Goal: Task Accomplishment & Management: Manage account settings

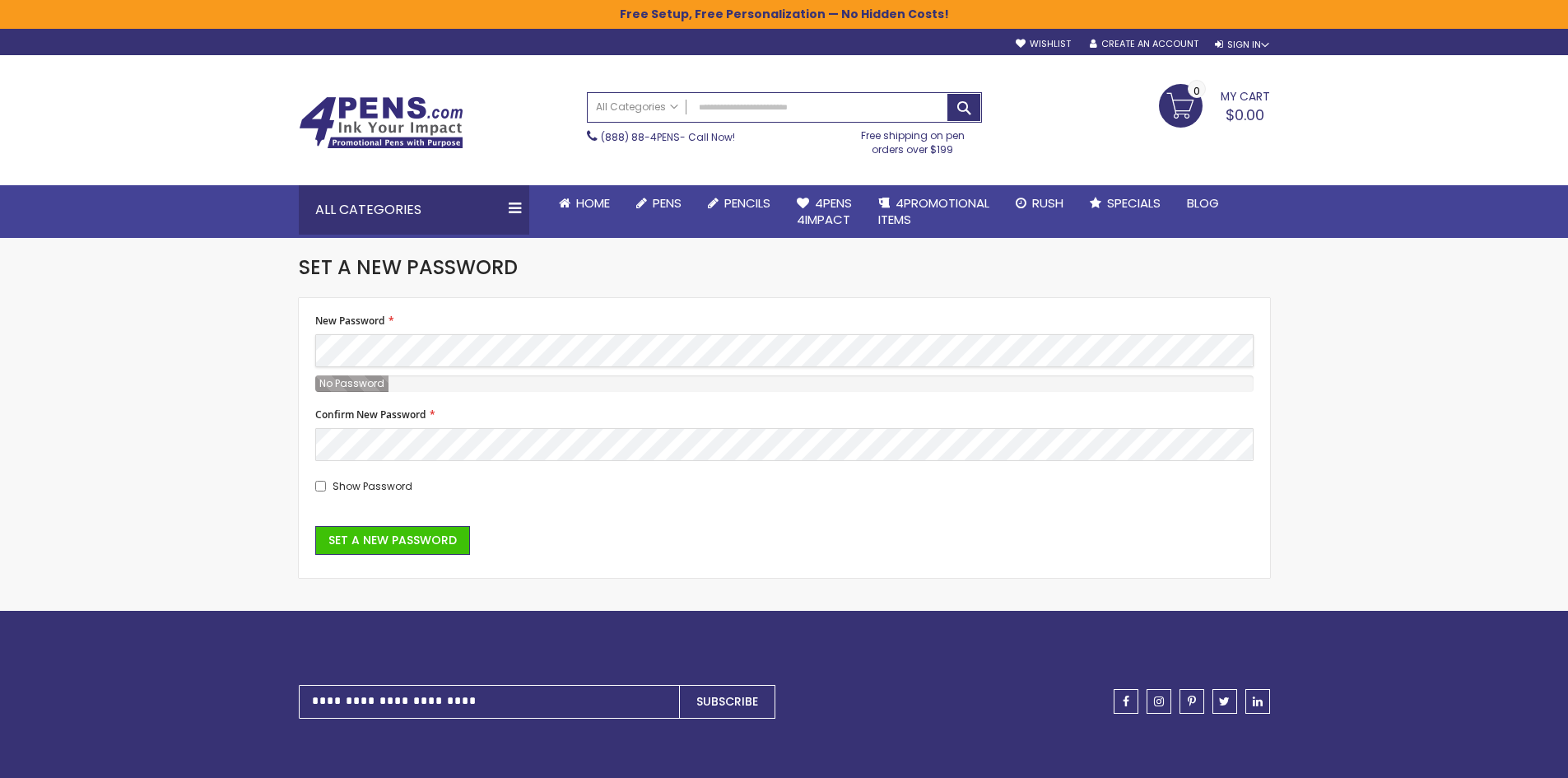
click at [65, 356] on div "Skip to Content sample Wishlist Sign Out Sign In Sign In Login Forgot Your Pass…" at bounding box center [784, 543] width 1568 height 1086
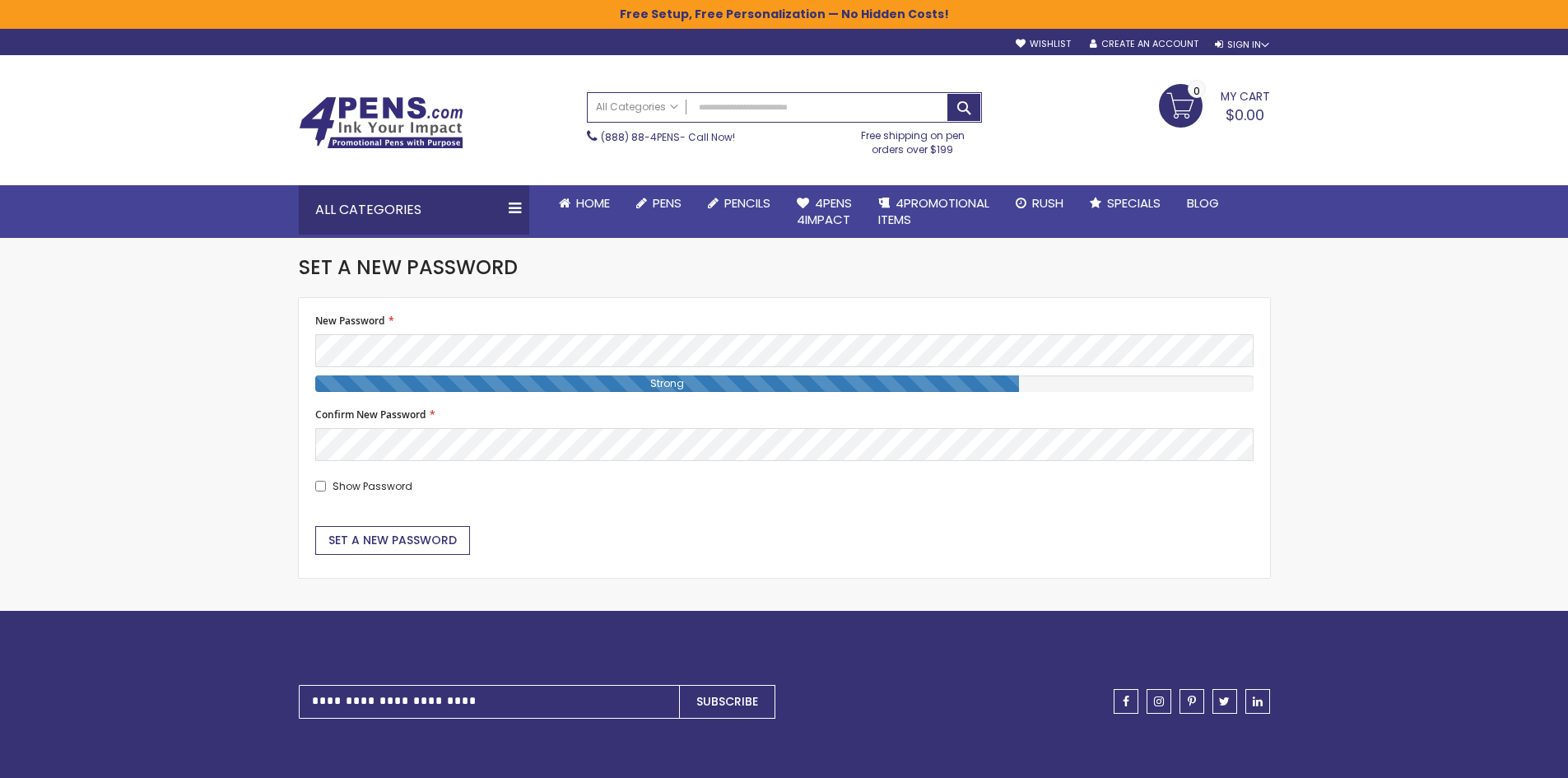
click at [384, 544] on span "Set a New Password" at bounding box center [392, 540] width 128 height 17
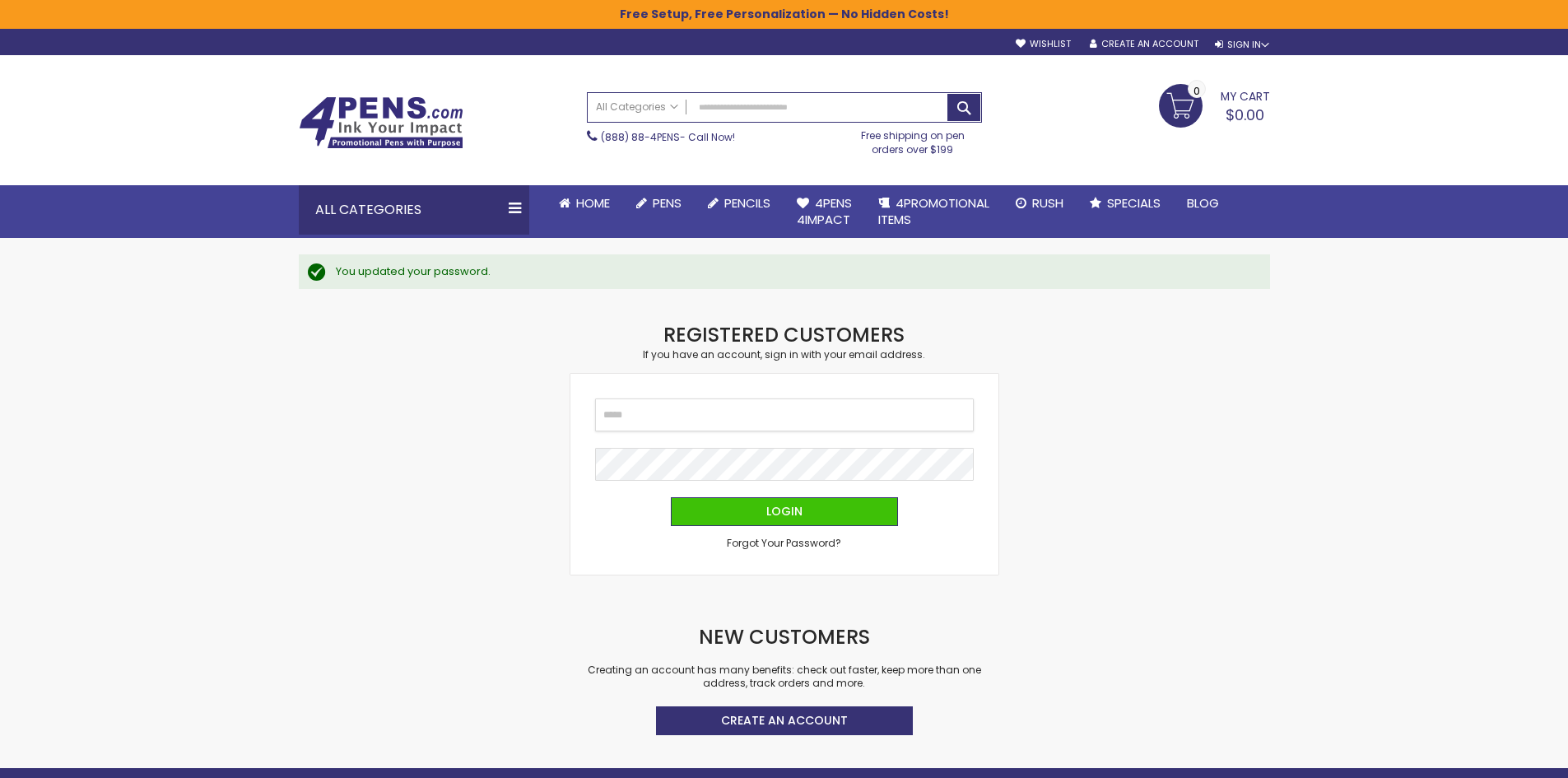
click at [643, 414] on input "Email" at bounding box center [784, 415] width 379 height 33
type input "**********"
click at [568, 468] on div "Checkout as a new customer Creating an account has many benefits: See order and…" at bounding box center [784, 545] width 988 height 447
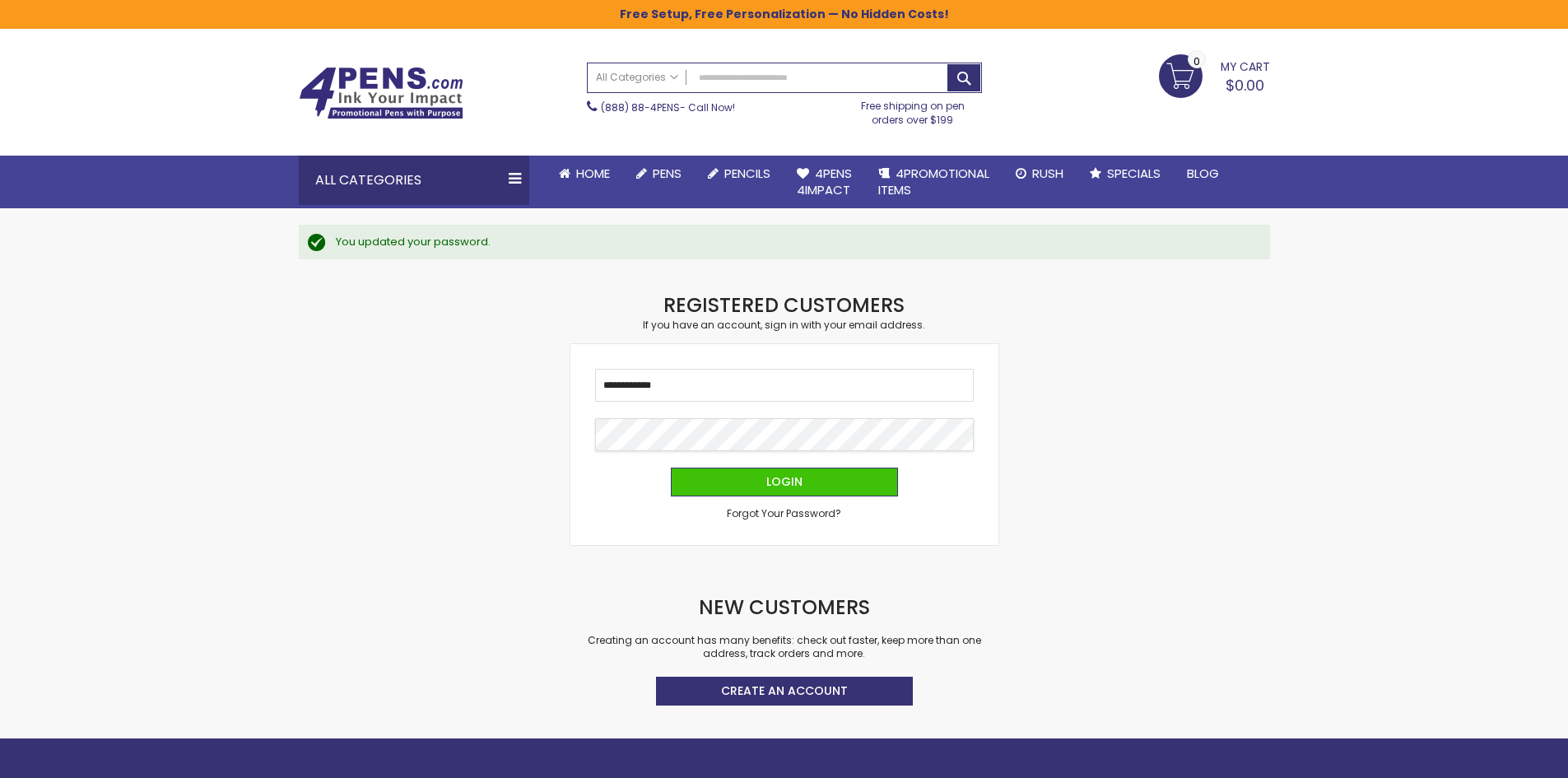
scroll to position [56, 0]
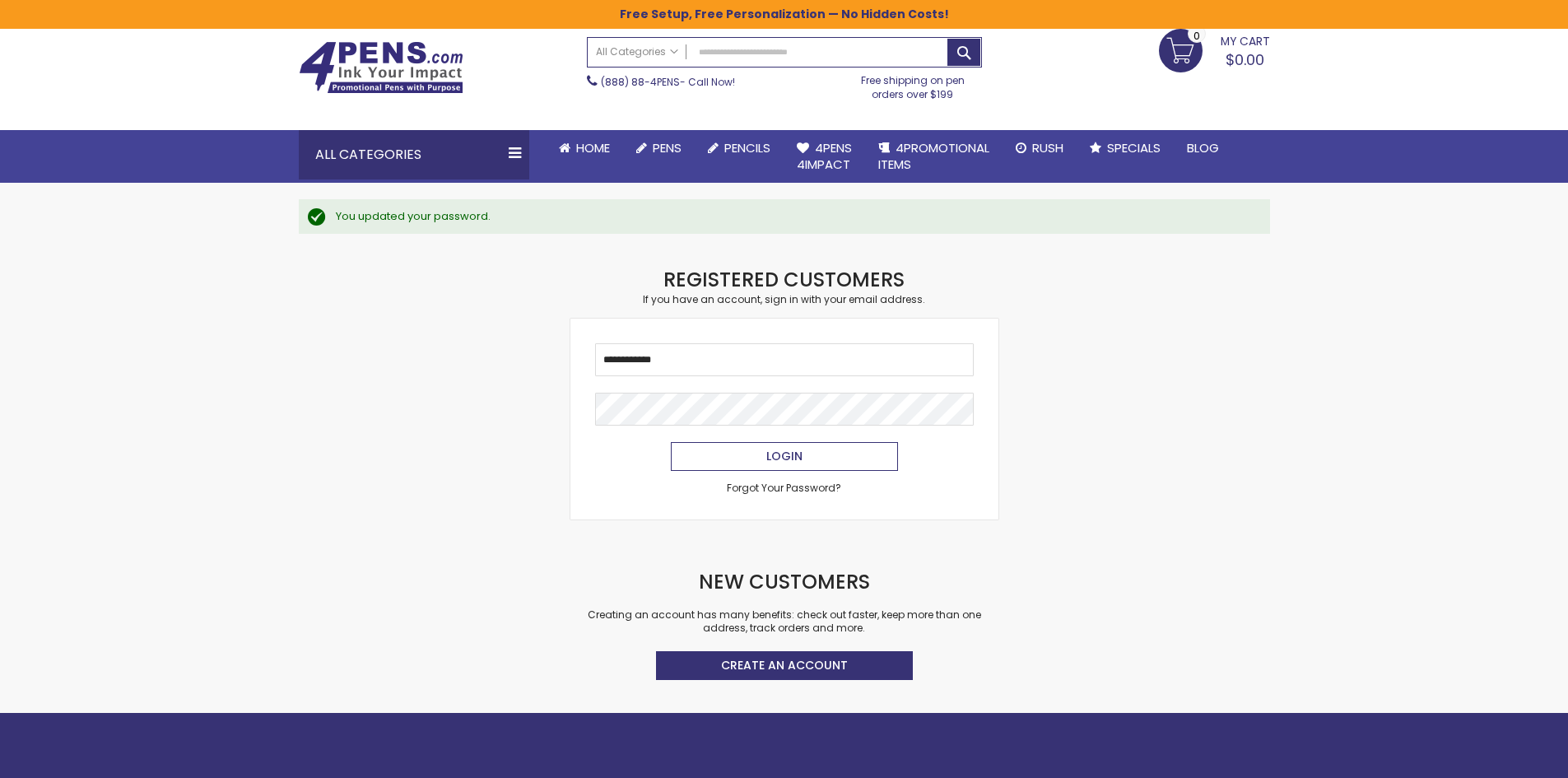
click at [785, 461] on span "Login" at bounding box center [784, 455] width 37 height 17
